Goal: Transaction & Acquisition: Book appointment/travel/reservation

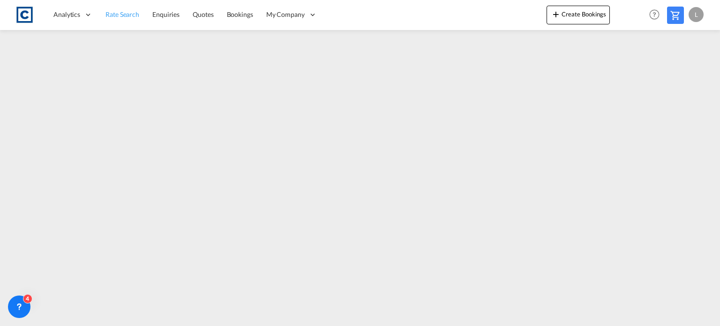
click at [114, 13] on span "Rate Search" at bounding box center [123, 14] width 34 height 8
